Goal: Task Accomplishment & Management: Use online tool/utility

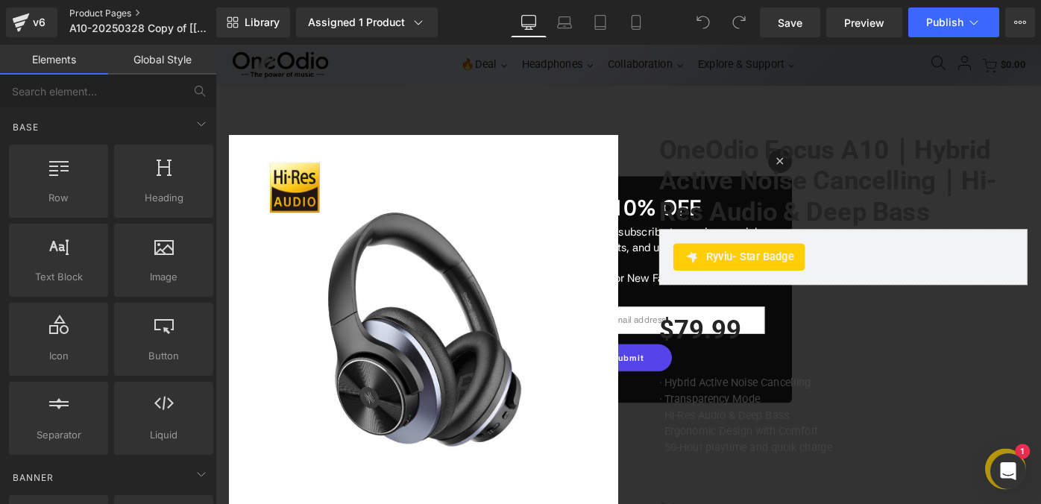
scroll to position [39, 0]
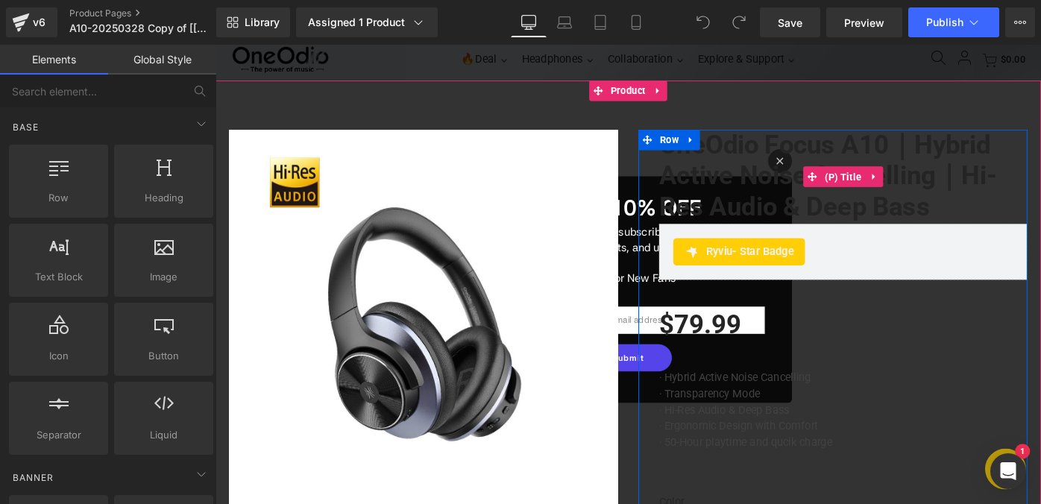
click at [831, 172] on link "OneOdio Focus A10｜Hybrid Active Noise Cancelling｜Hi-Res Audio & Deep Bass" at bounding box center [901, 189] width 403 height 102
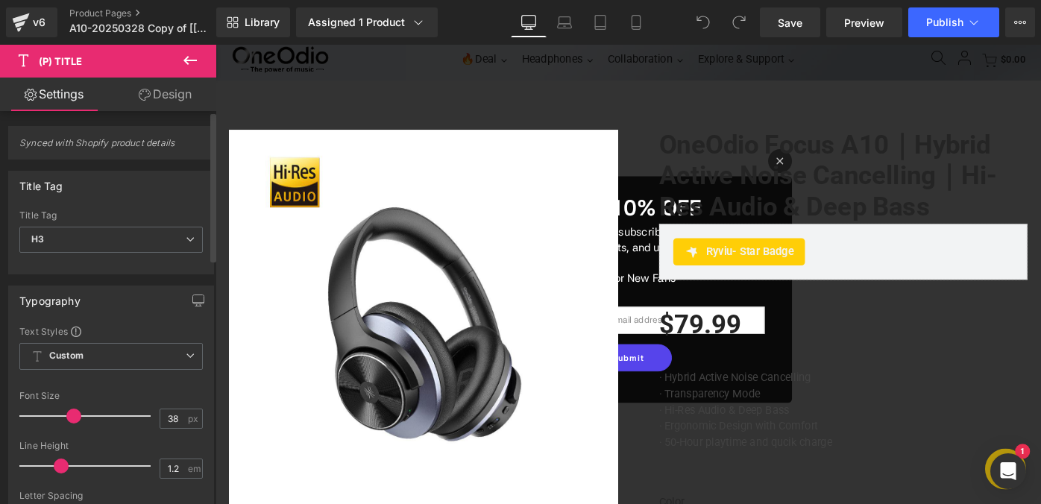
click at [150, 179] on div "Title Tag" at bounding box center [111, 186] width 204 height 28
click at [189, 58] on icon at bounding box center [190, 60] width 18 height 18
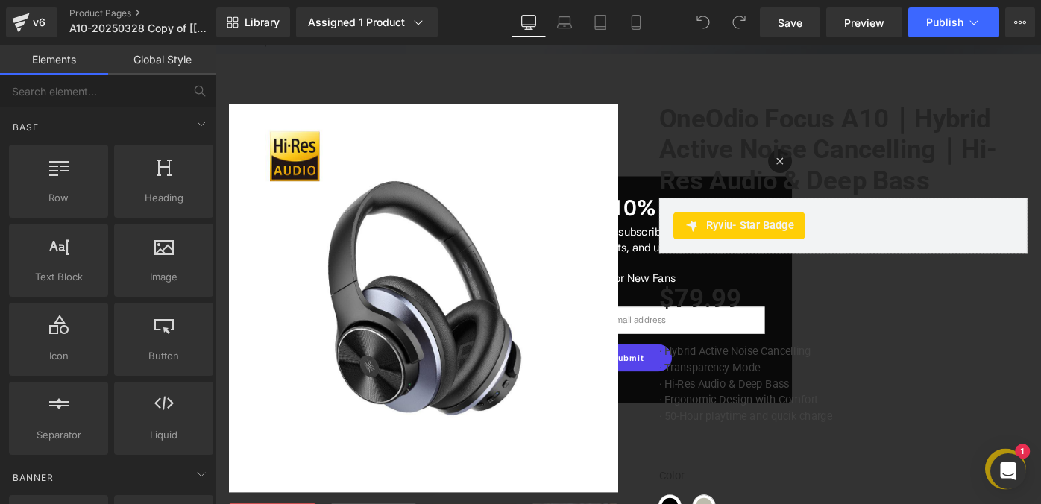
scroll to position [19, 0]
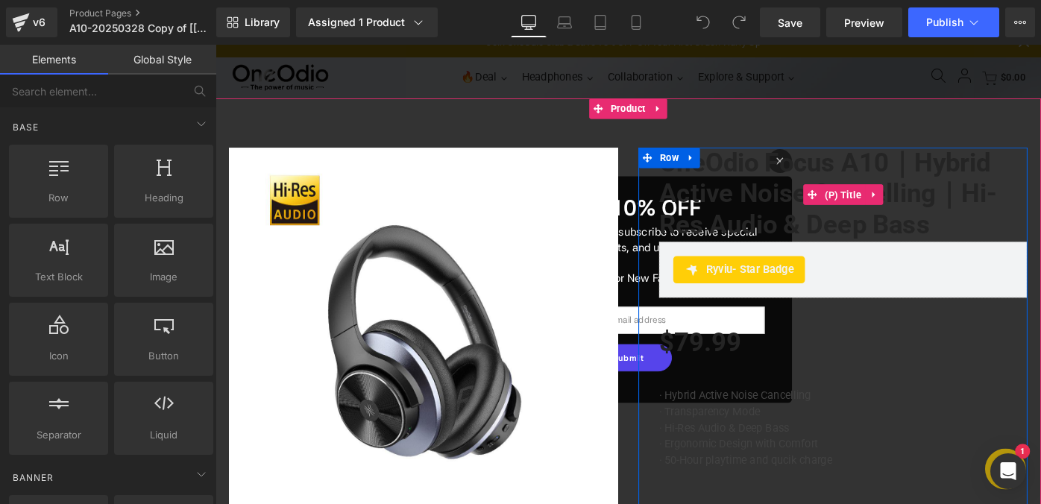
click at [764, 213] on link "OneOdio Focus A10｜Hybrid Active Noise Cancelling｜Hi-Res Audio & Deep Bass" at bounding box center [901, 208] width 403 height 102
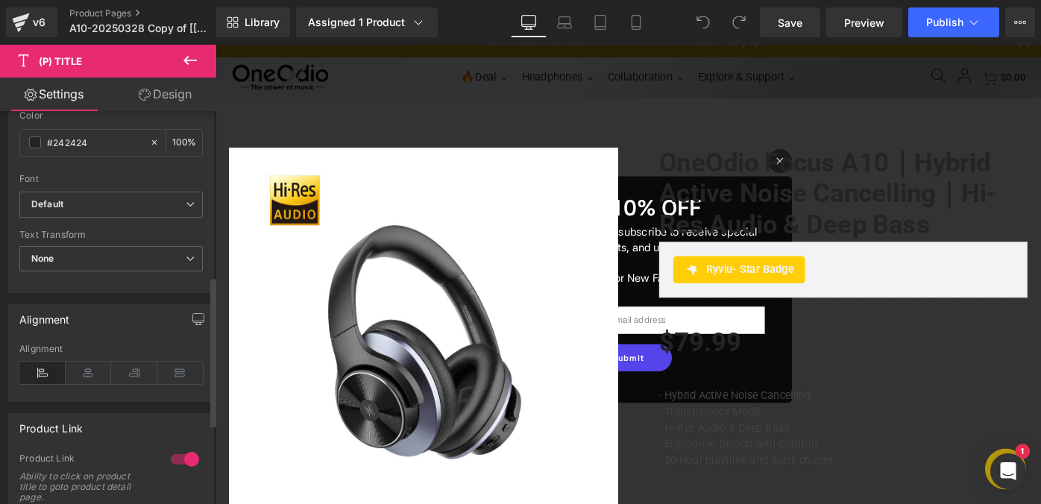
scroll to position [431, 0]
click at [63, 313] on div "Alignment" at bounding box center [44, 314] width 51 height 21
click at [81, 320] on div "Alignment" at bounding box center [111, 318] width 204 height 28
click at [398, 25] on div "Assigned 1 Product" at bounding box center [367, 22] width 118 height 15
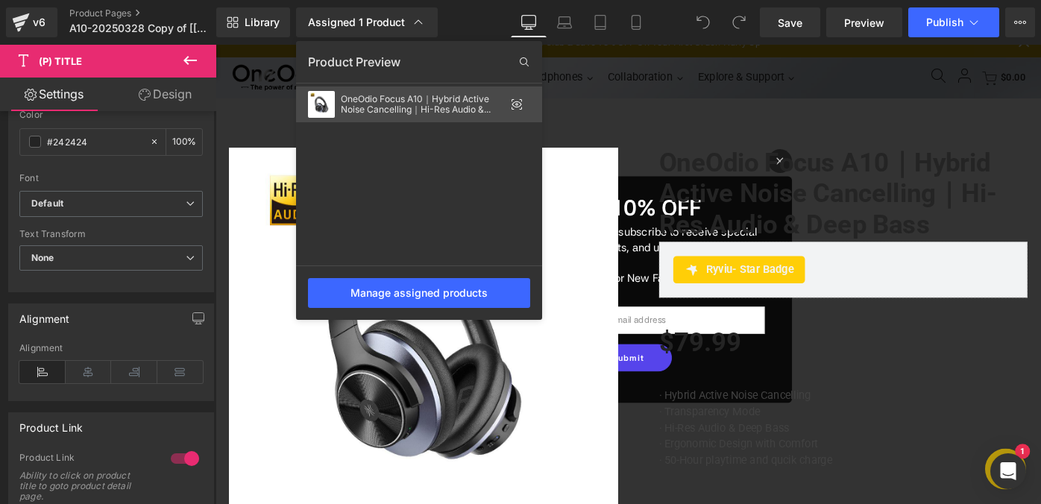
click at [399, 97] on div "OneOdio Focus A10｜Hybrid Active Noise Cancelling｜Hi-Res Audio & Deep Bass" at bounding box center [423, 104] width 164 height 21
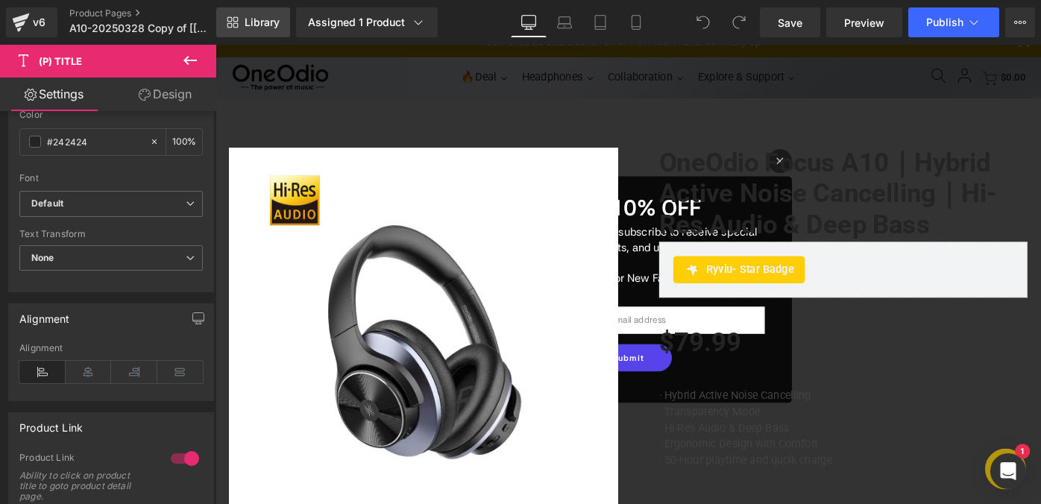
click at [263, 25] on span "Library" at bounding box center [262, 22] width 35 height 13
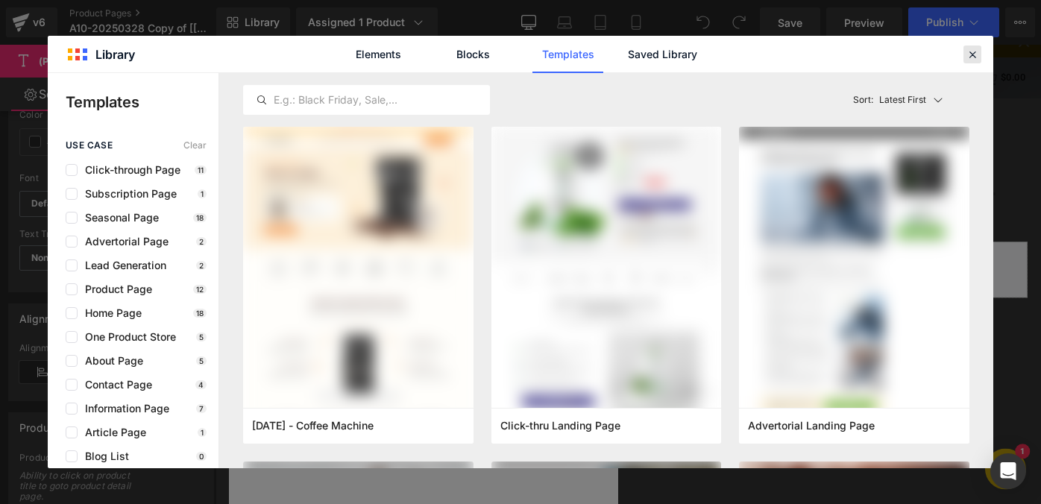
click at [973, 57] on icon at bounding box center [972, 54] width 13 height 13
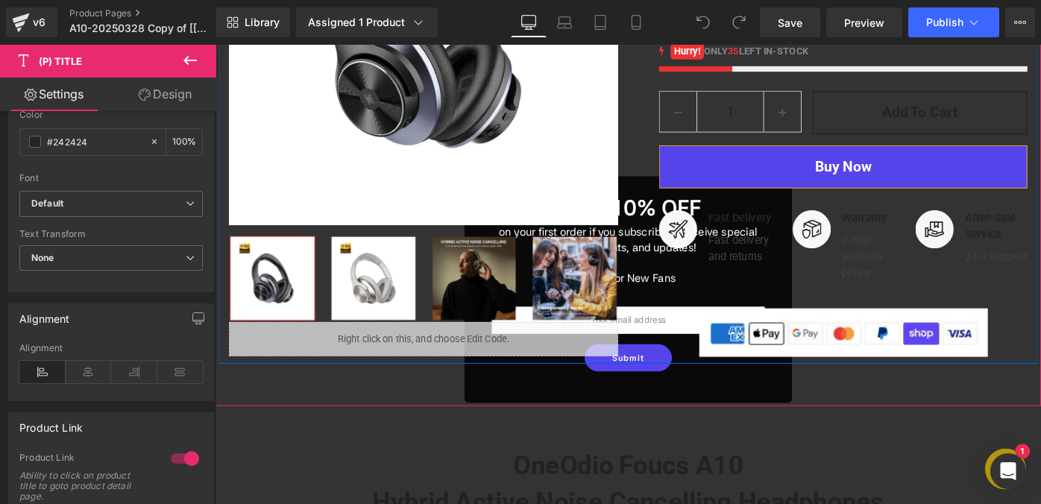
scroll to position [644, 0]
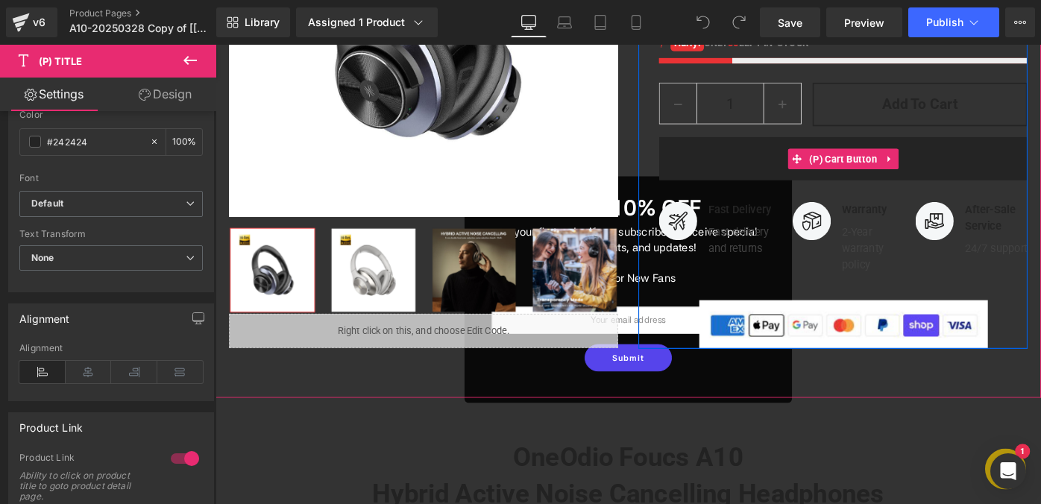
click at [773, 178] on button "Buy Now" at bounding box center [901, 169] width 403 height 48
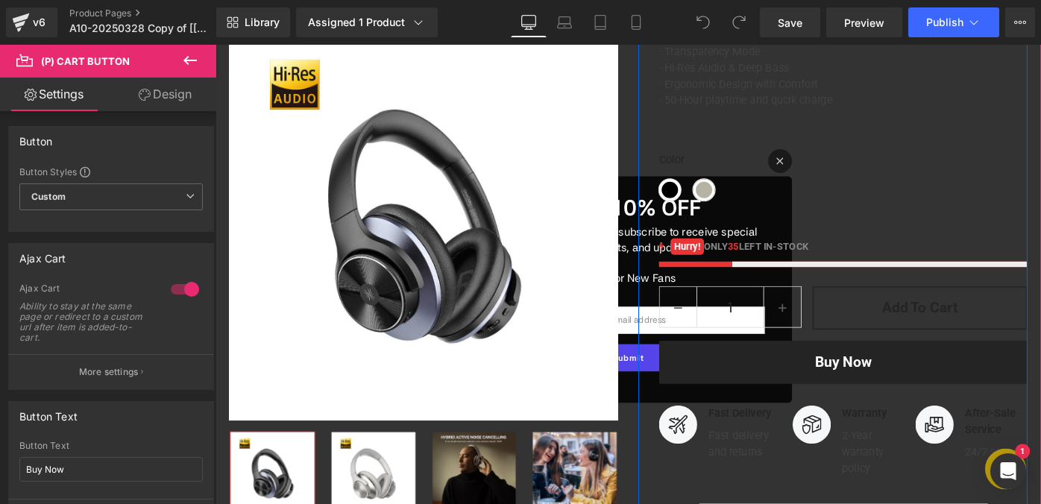
scroll to position [407, 0]
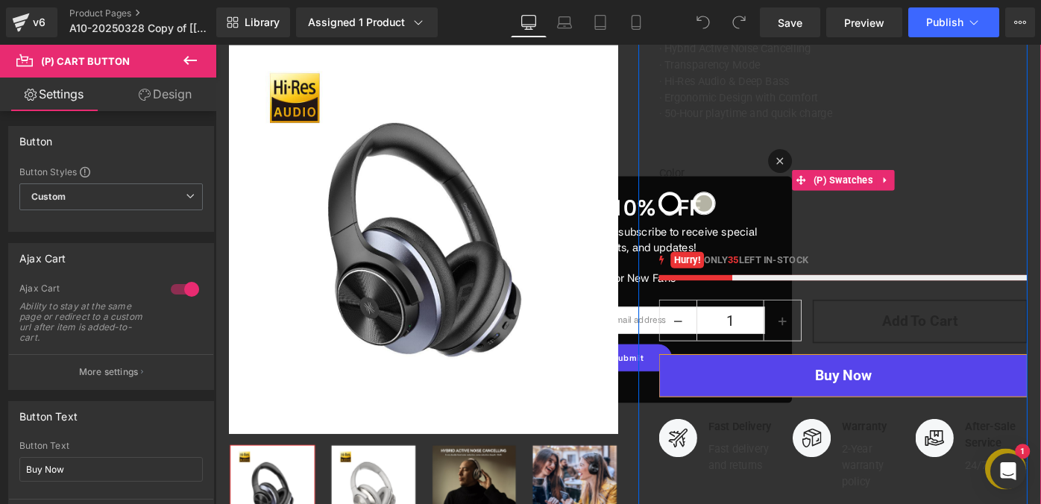
click at [741, 218] on span "Gray-Gold" at bounding box center [750, 219] width 24 height 24
click at [711, 219] on span "Black" at bounding box center [712, 219] width 24 height 24
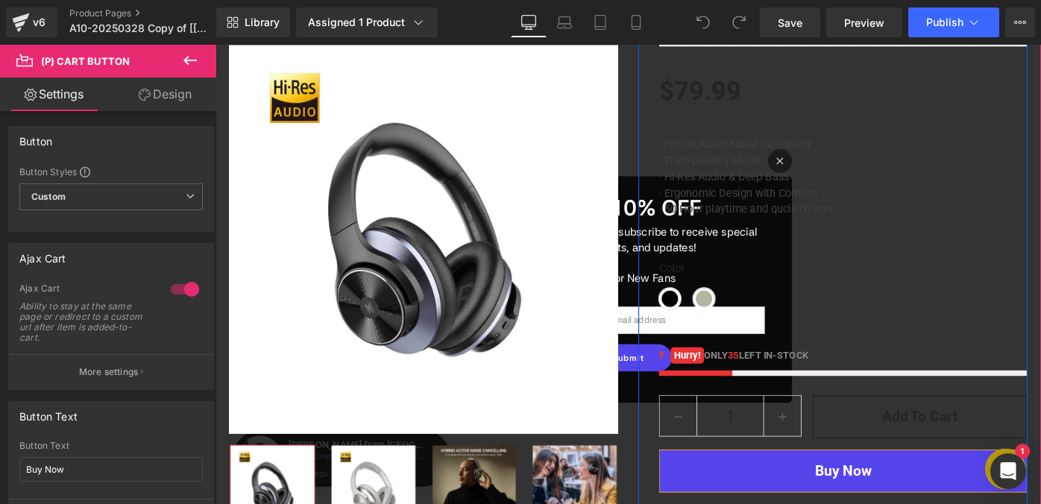
scroll to position [292, 0]
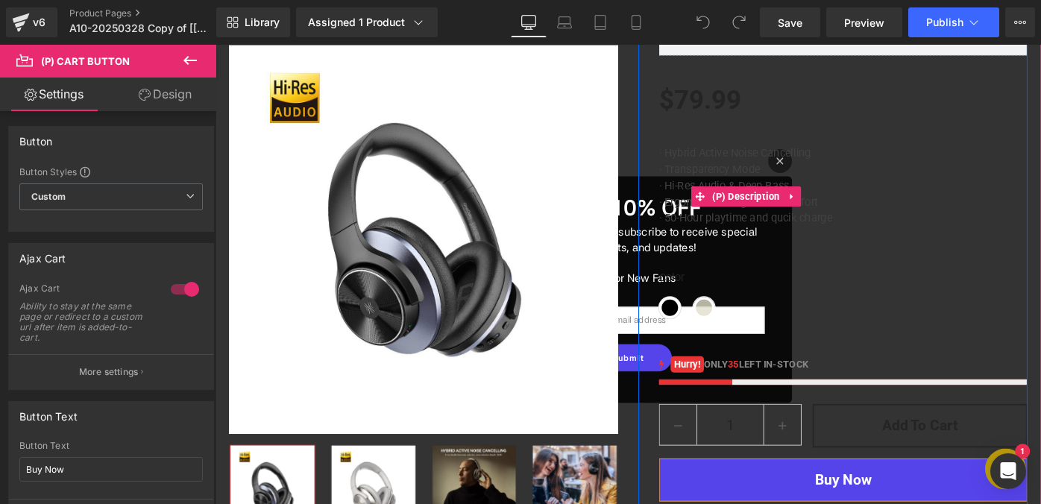
click at [768, 177] on span "· Transparency Mode" at bounding box center [755, 180] width 110 height 14
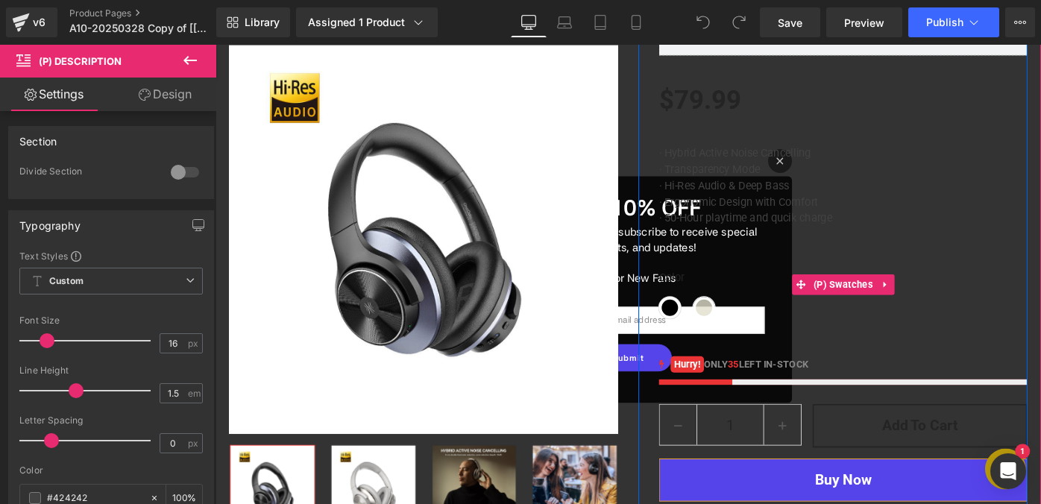
click at [747, 284] on div "Color Black Gray-Gold" at bounding box center [901, 307] width 403 height 77
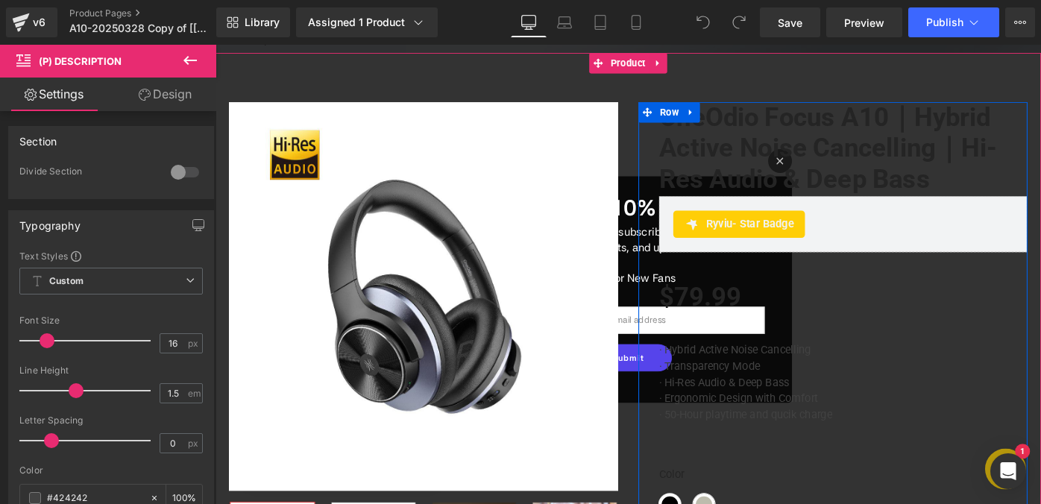
scroll to position [67, 0]
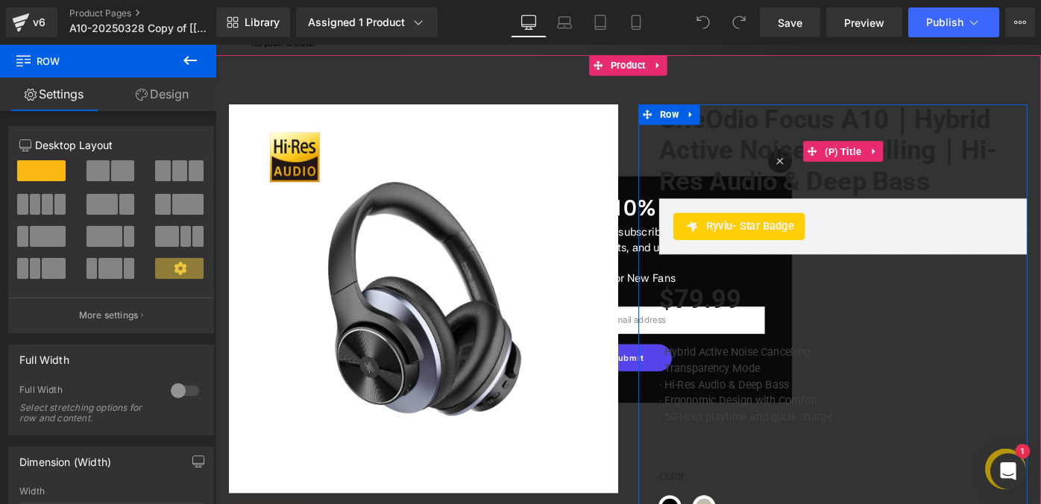
click at [776, 154] on link "OneOdio Focus A10｜Hybrid Active Noise Cancelling｜Hi-Res Audio & Deep Bass" at bounding box center [901, 161] width 403 height 102
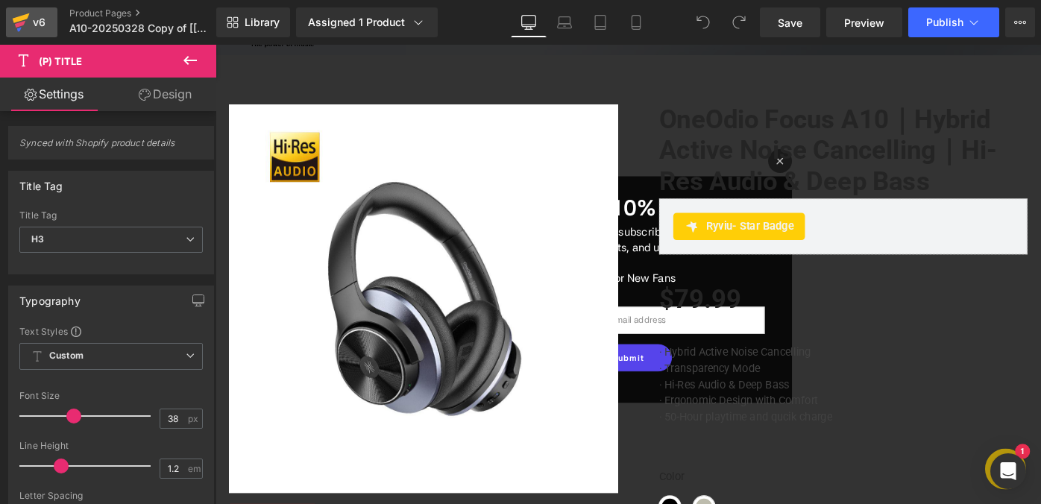
click at [28, 22] on icon at bounding box center [21, 22] width 18 height 37
